Goal: Task Accomplishment & Management: Manage account settings

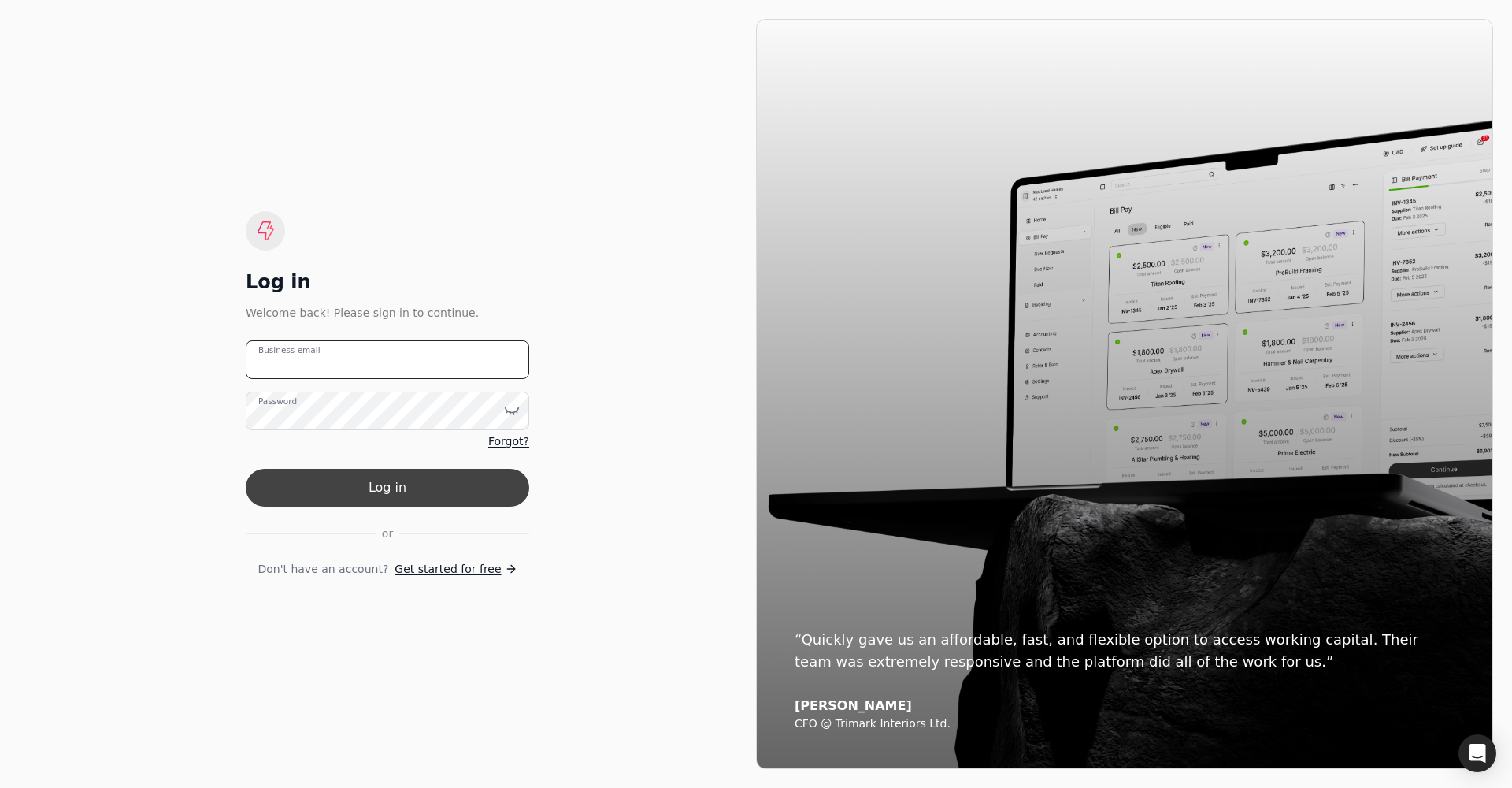
type email "[PERSON_NAME][EMAIL_ADDRESS][PERSON_NAME][DOMAIN_NAME]"
click at [360, 487] on button "Log in" at bounding box center [387, 487] width 283 height 38
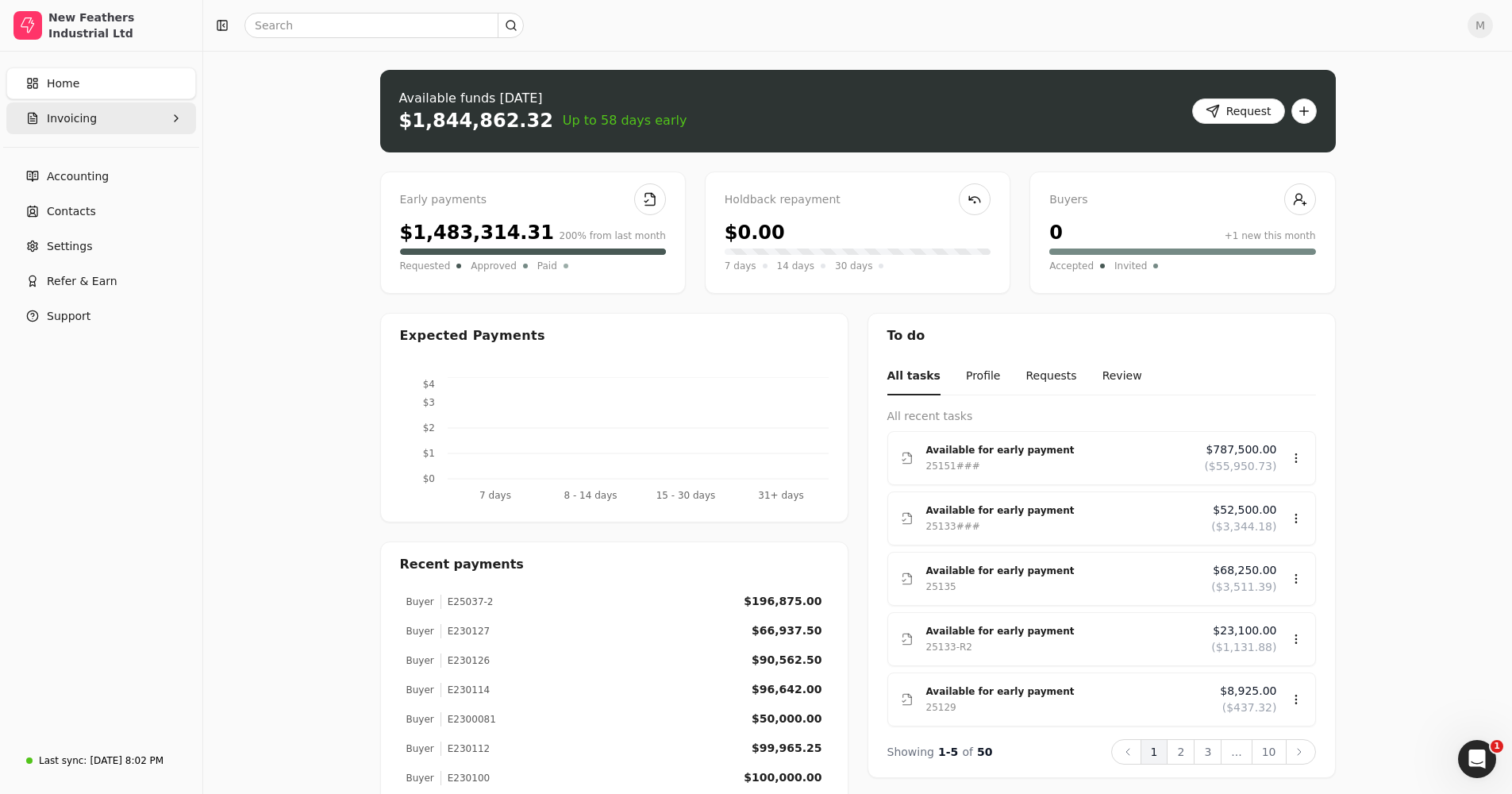
click at [140, 119] on button "Invoicing" at bounding box center [101, 118] width 190 height 32
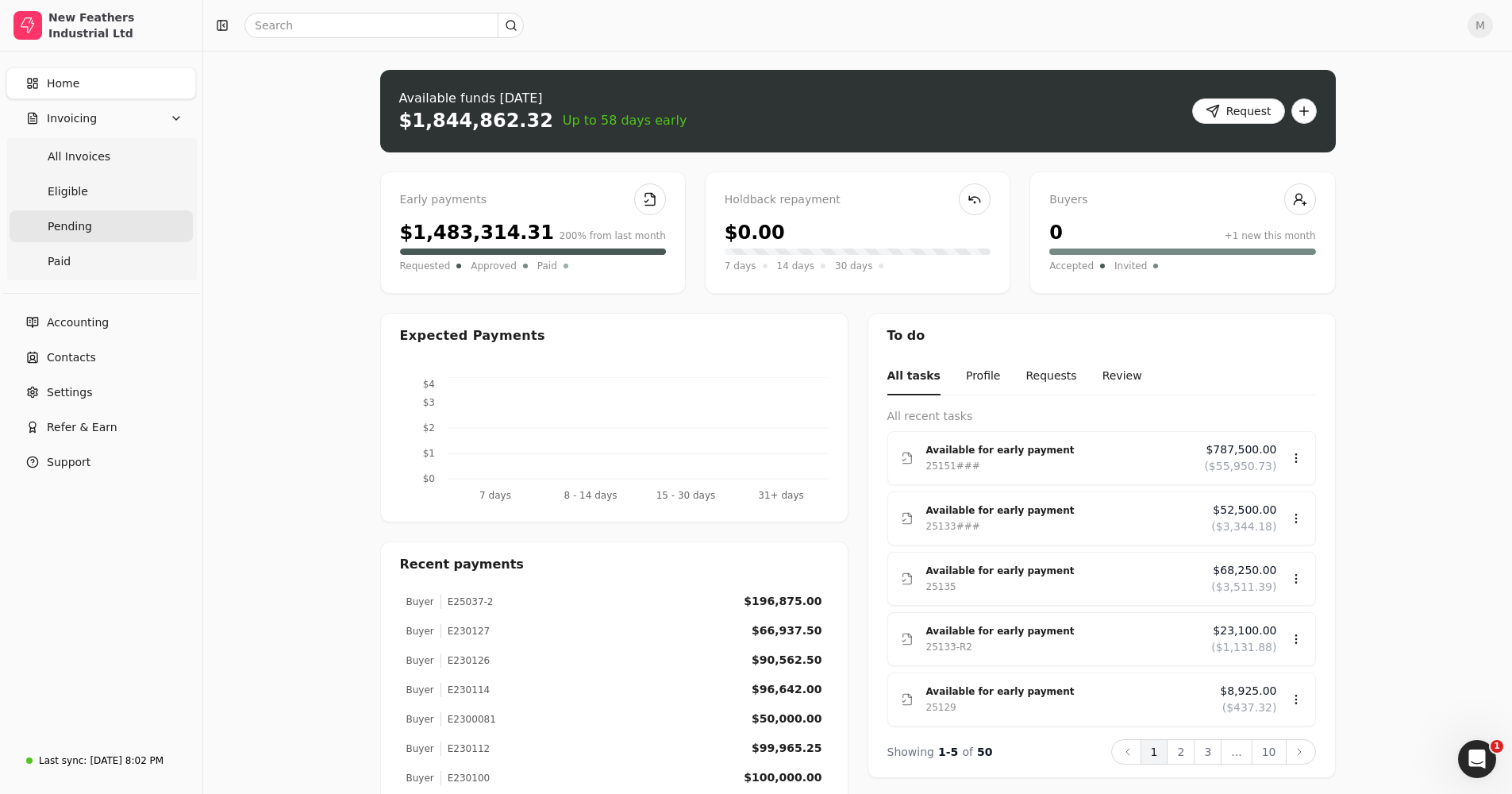
click at [121, 225] on link "Pending" at bounding box center [101, 226] width 184 height 32
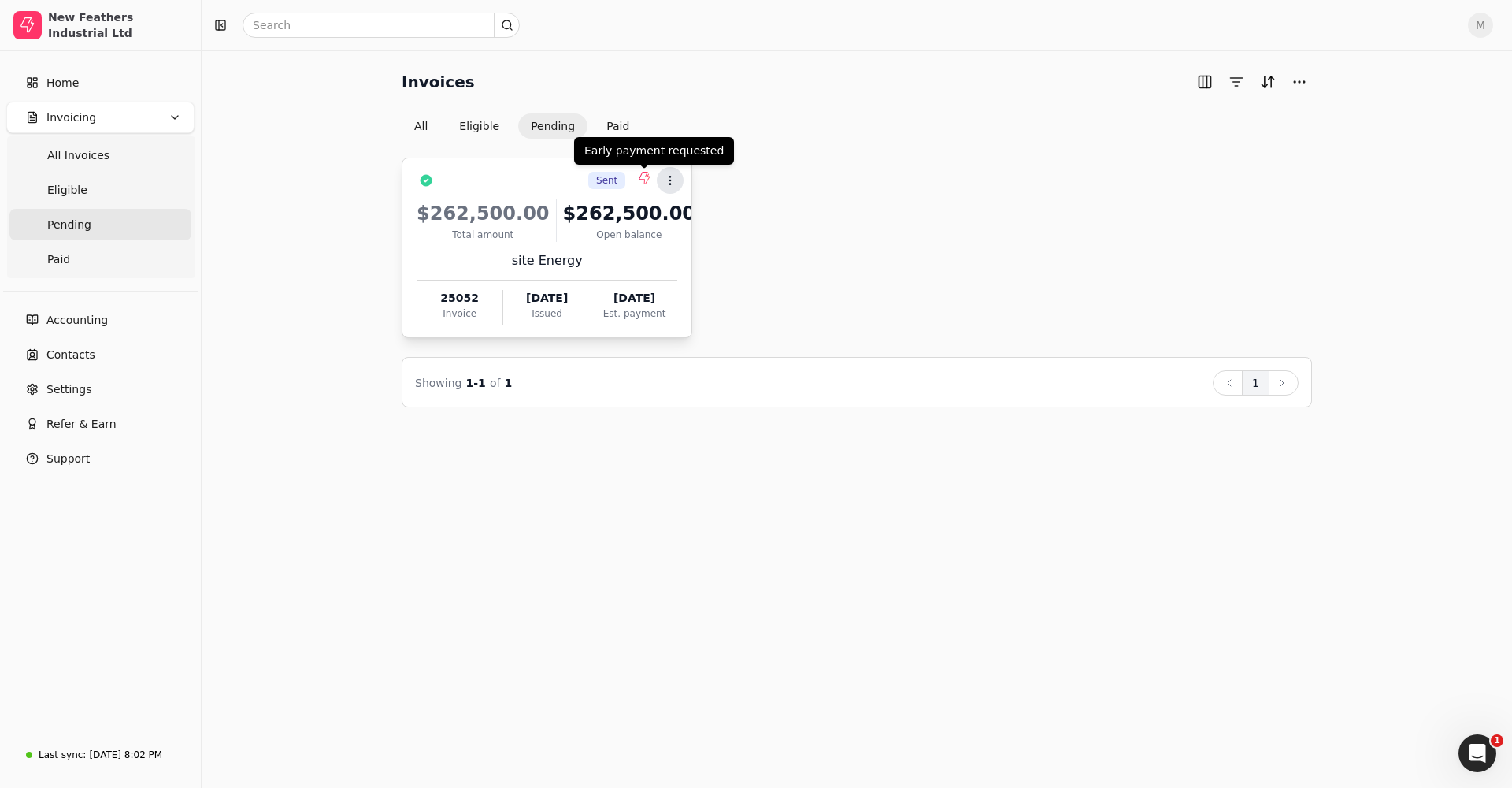
click at [670, 177] on circle at bounding box center [670, 176] width 1 height 1
drag, startPoint x: 1090, startPoint y: 245, endPoint x: 1080, endPoint y: 242, distance: 10.4
click at [1082, 242] on div "Sent Context Menu Button $262,500.00 Total amount $262,500.00 Open balance site…" at bounding box center [856, 248] width 910 height 181
click at [672, 185] on icon at bounding box center [670, 180] width 13 height 13
click at [721, 222] on li "Open" at bounding box center [746, 219] width 193 height 29
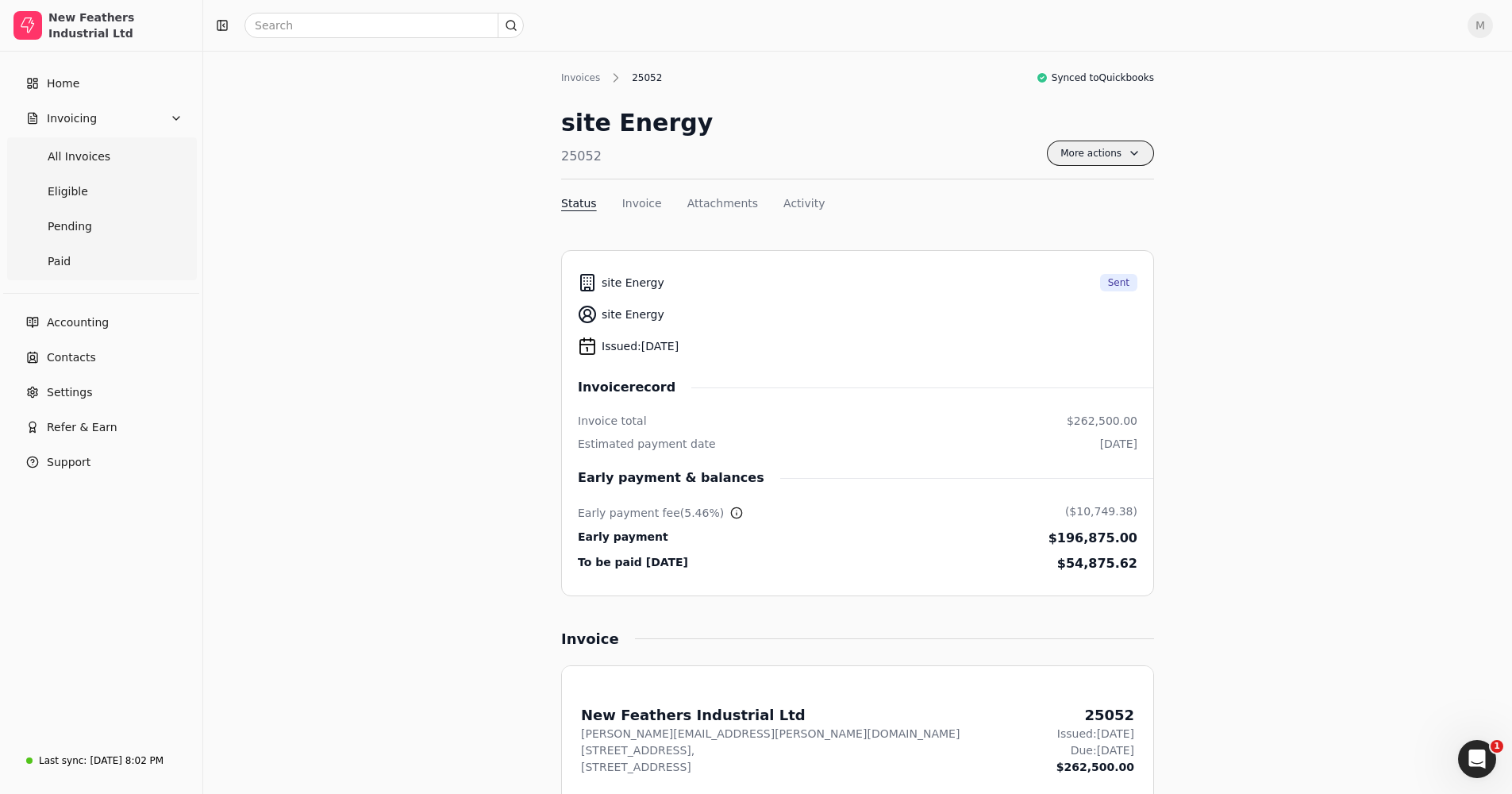
click at [1116, 150] on span "More actions" at bounding box center [1100, 153] width 107 height 25
click at [1090, 211] on li "Cancel early payment" at bounding box center [1052, 221] width 195 height 29
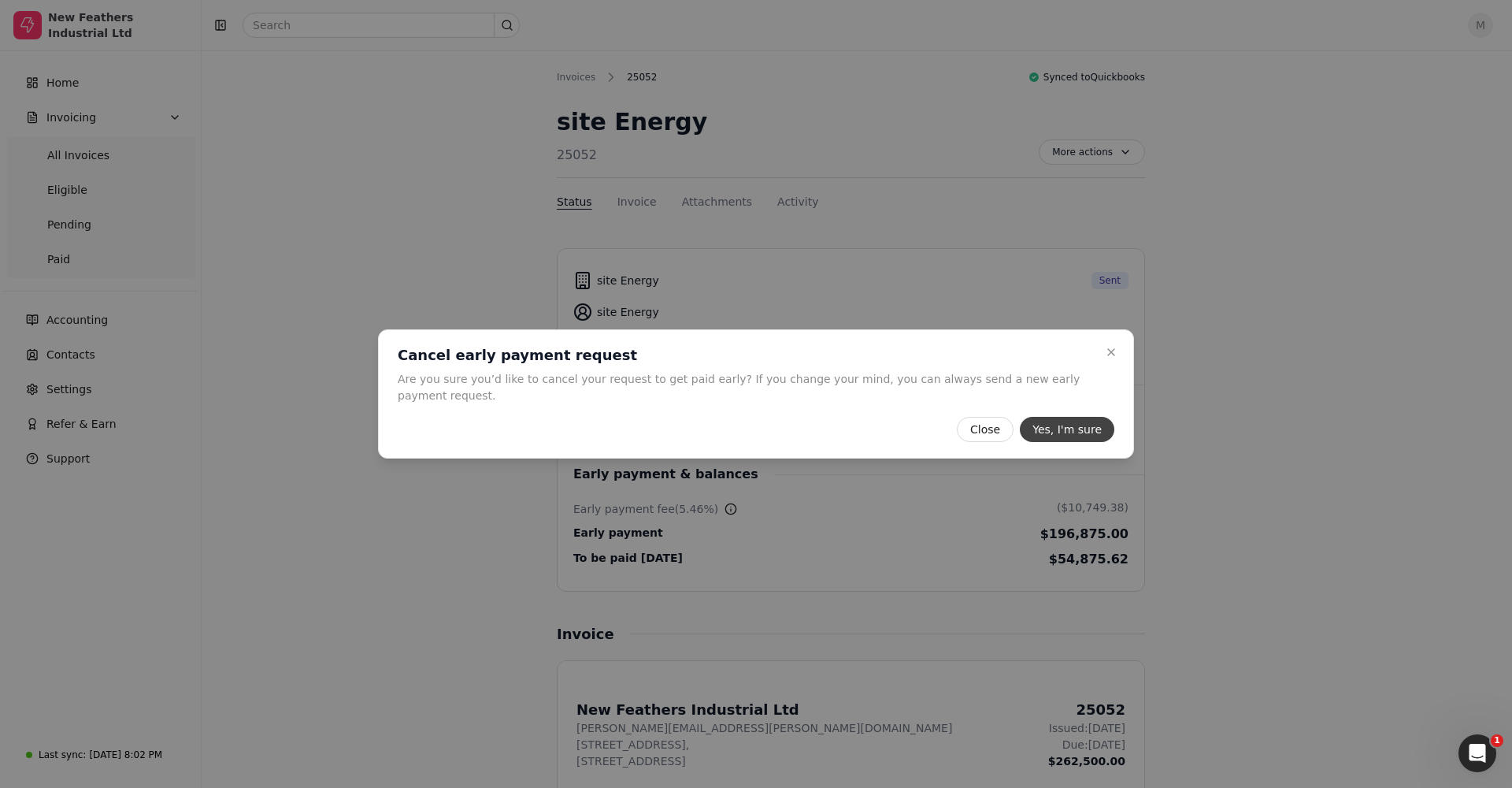
click at [1058, 417] on button "Yes, I'm sure" at bounding box center [1067, 429] width 94 height 25
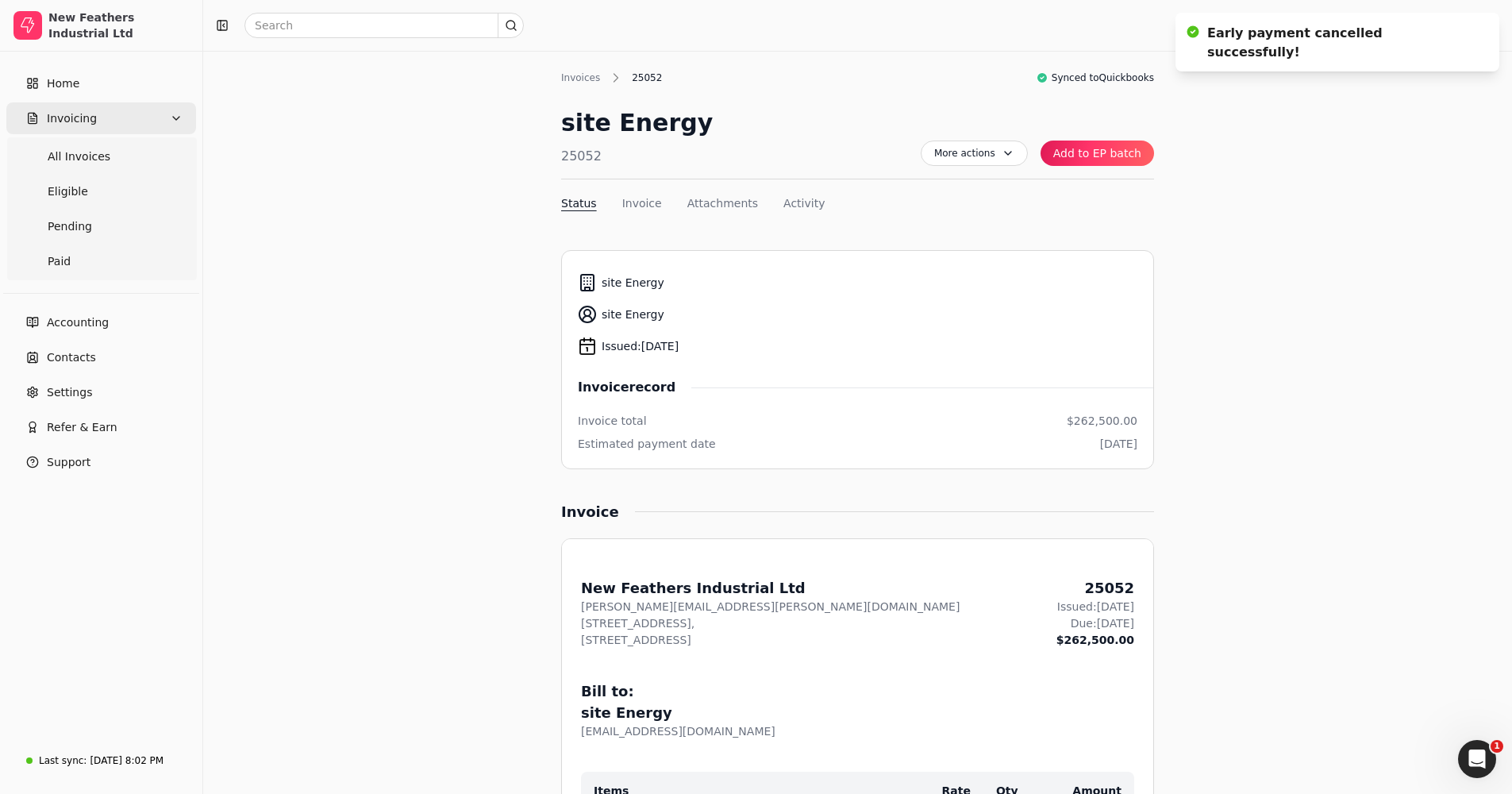
click at [96, 120] on button "Invoicing" at bounding box center [101, 118] width 190 height 32
